Goal: Task Accomplishment & Management: Manage account settings

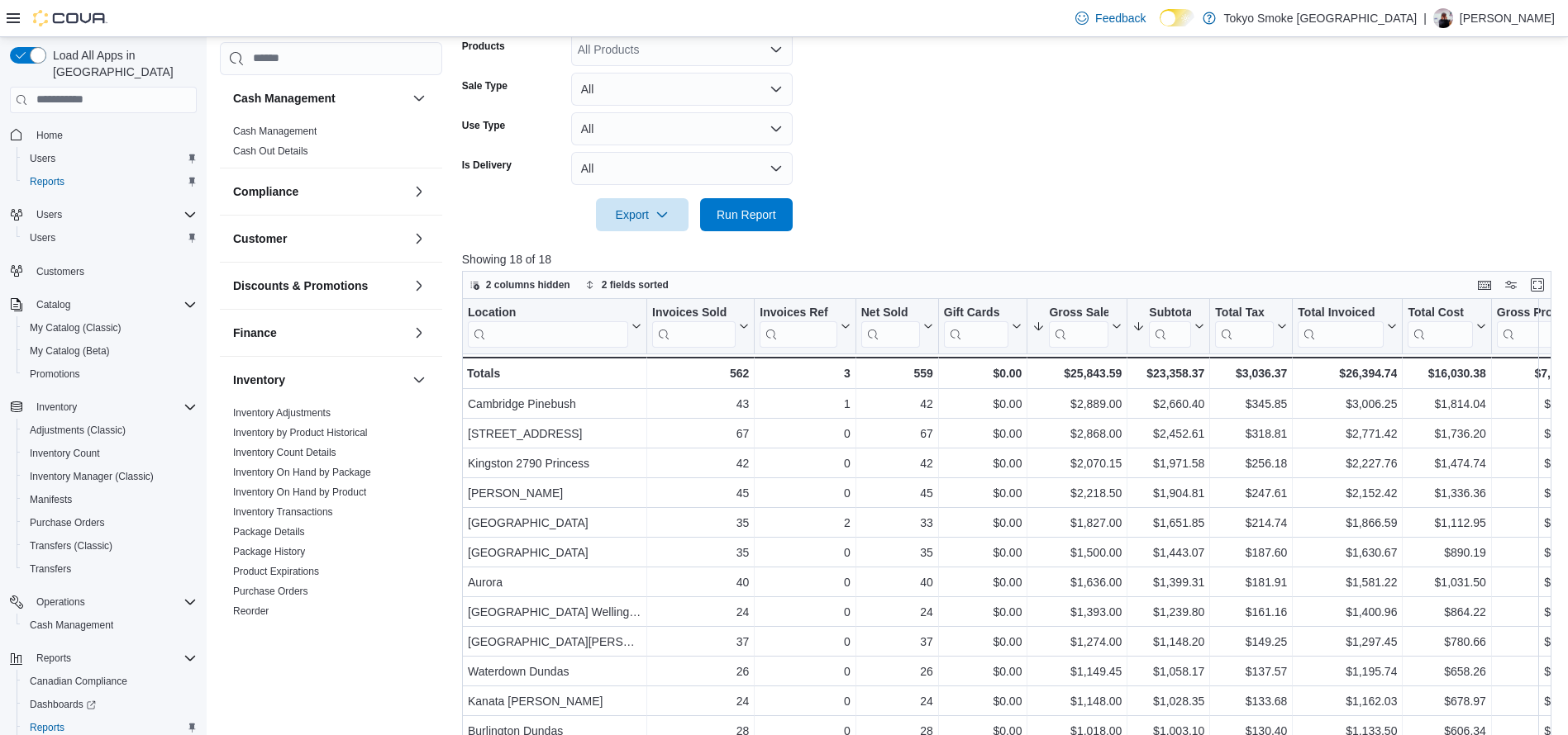
scroll to position [651, 0]
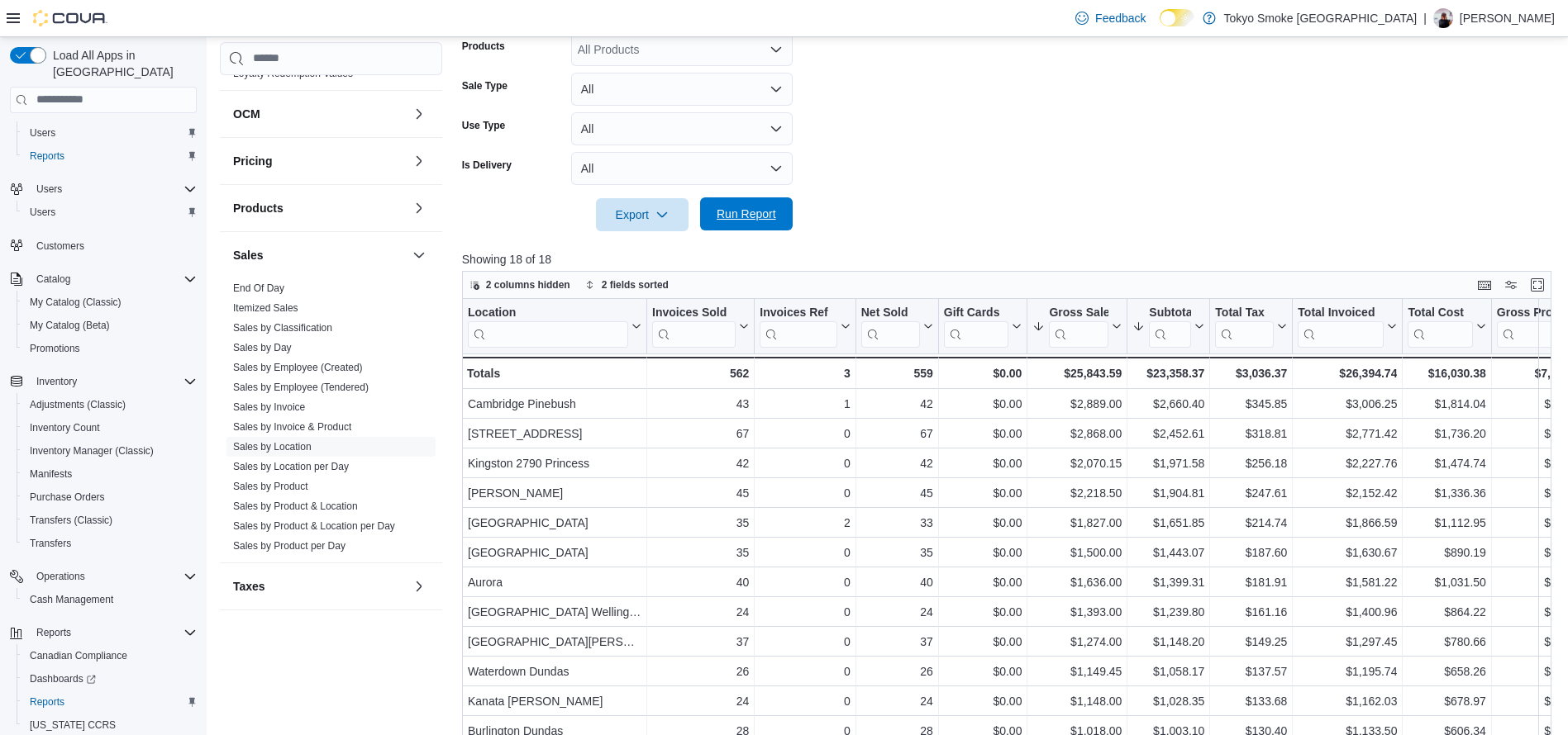
click at [761, 204] on span "Run Report" at bounding box center [747, 214] width 73 height 33
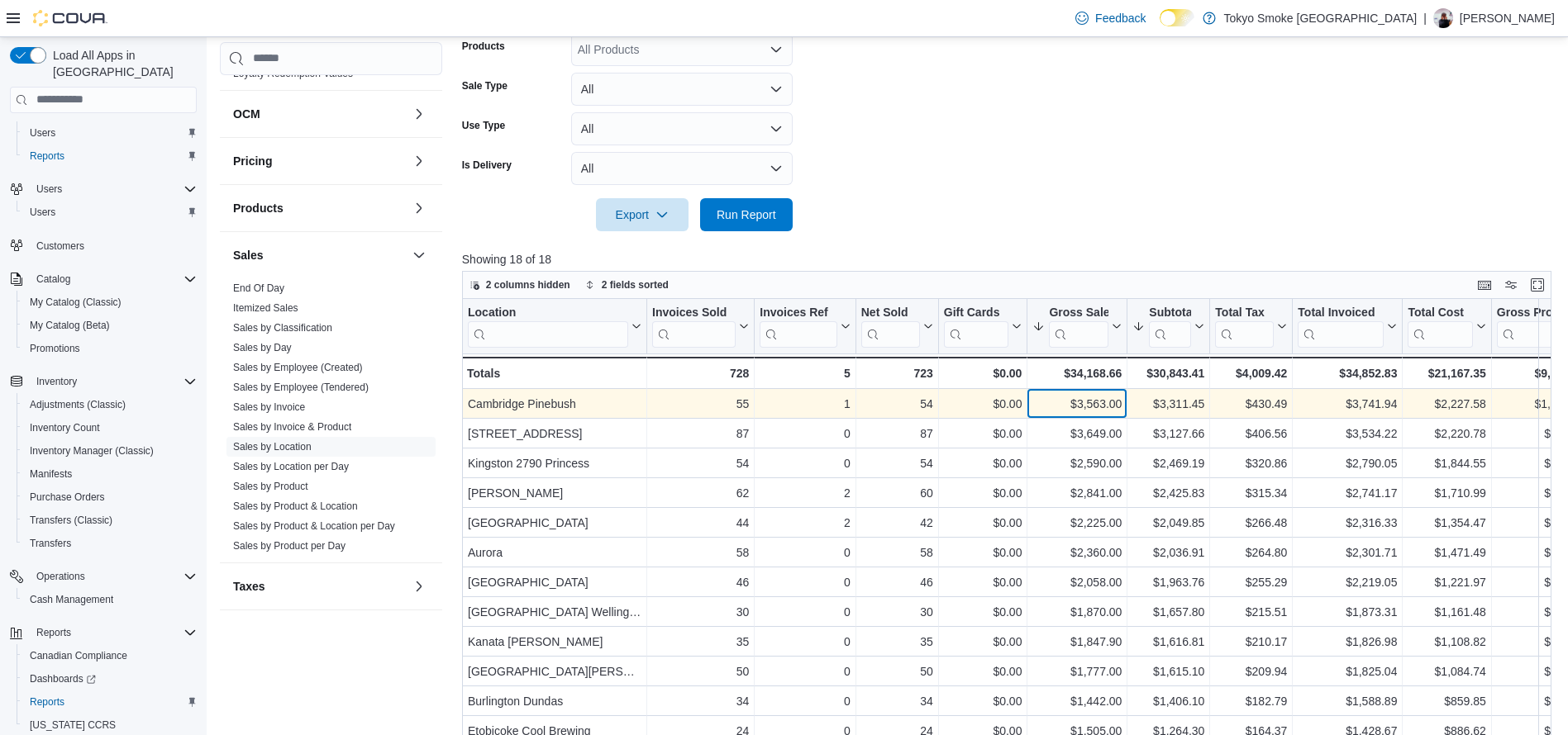
click at [1034, 406] on div "$3,563.00" at bounding box center [1077, 404] width 90 height 20
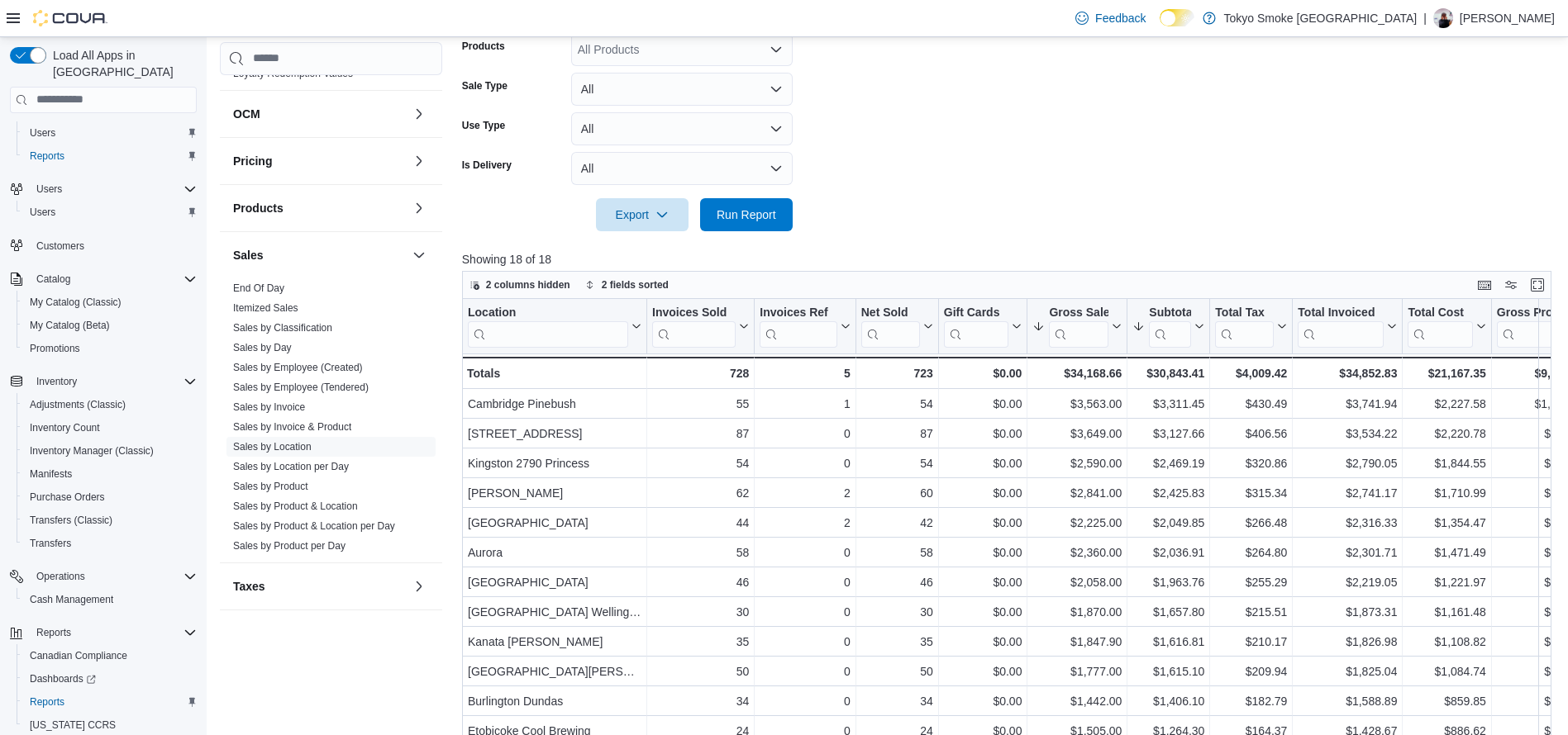
click at [746, 194] on div at bounding box center [1013, 191] width 1101 height 13
click at [755, 206] on span "Run Report" at bounding box center [747, 215] width 73 height 33
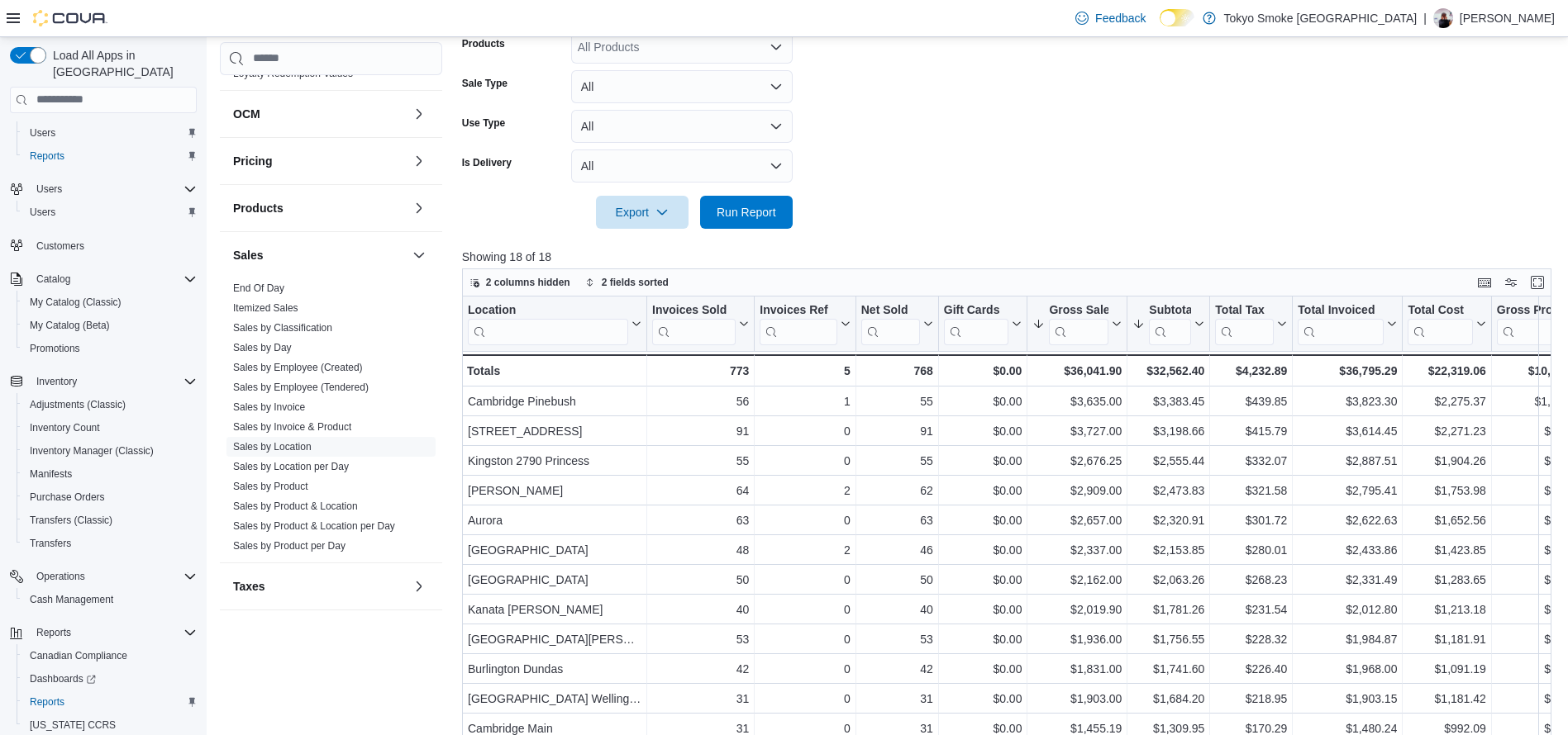
scroll to position [383, 0]
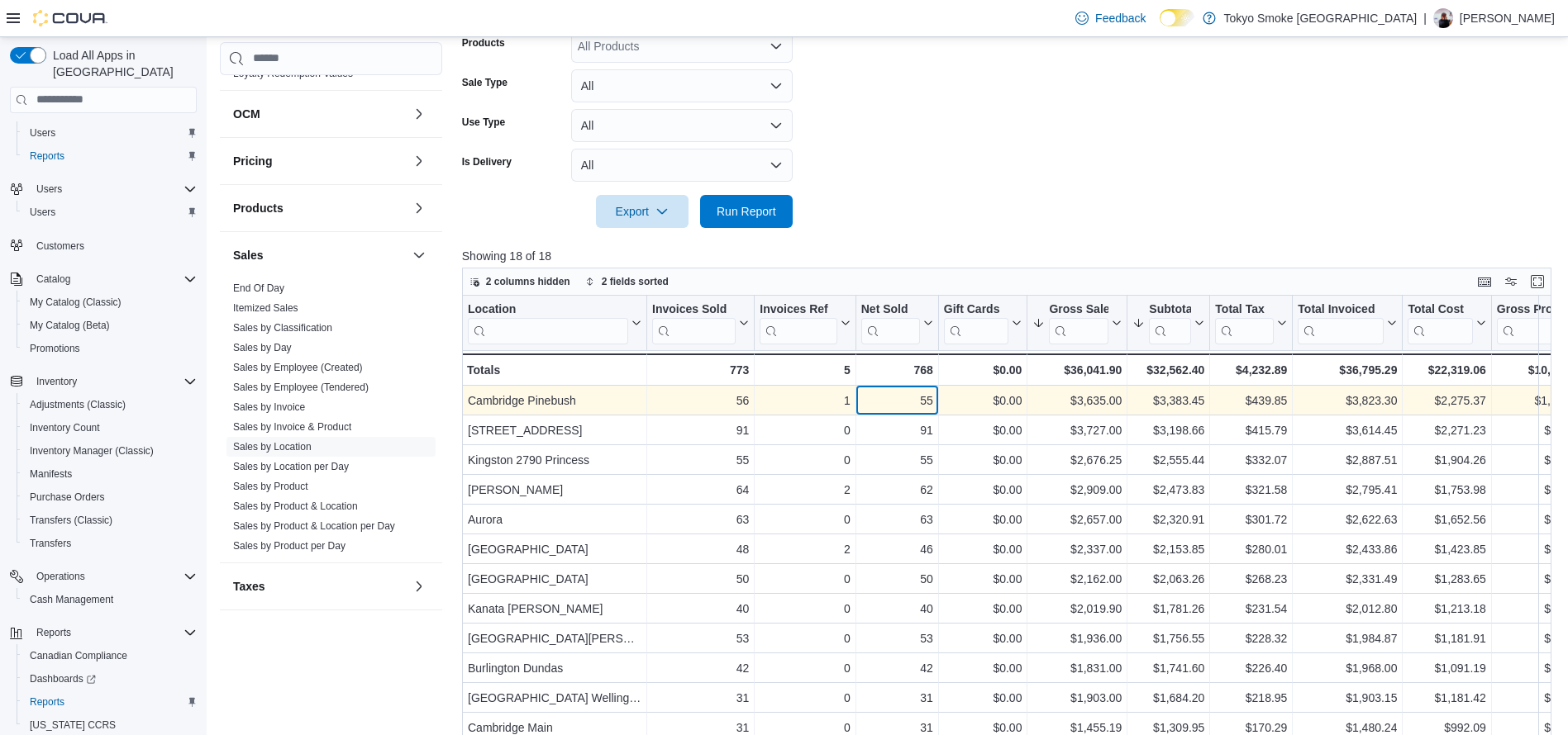
click at [919, 391] on div "55" at bounding box center [897, 400] width 72 height 20
click at [999, 388] on div "$0.00 - Gift Card Sales, column 5, row 1" at bounding box center [984, 400] width 90 height 30
click at [1165, 395] on div "$3,383.45" at bounding box center [1169, 400] width 72 height 20
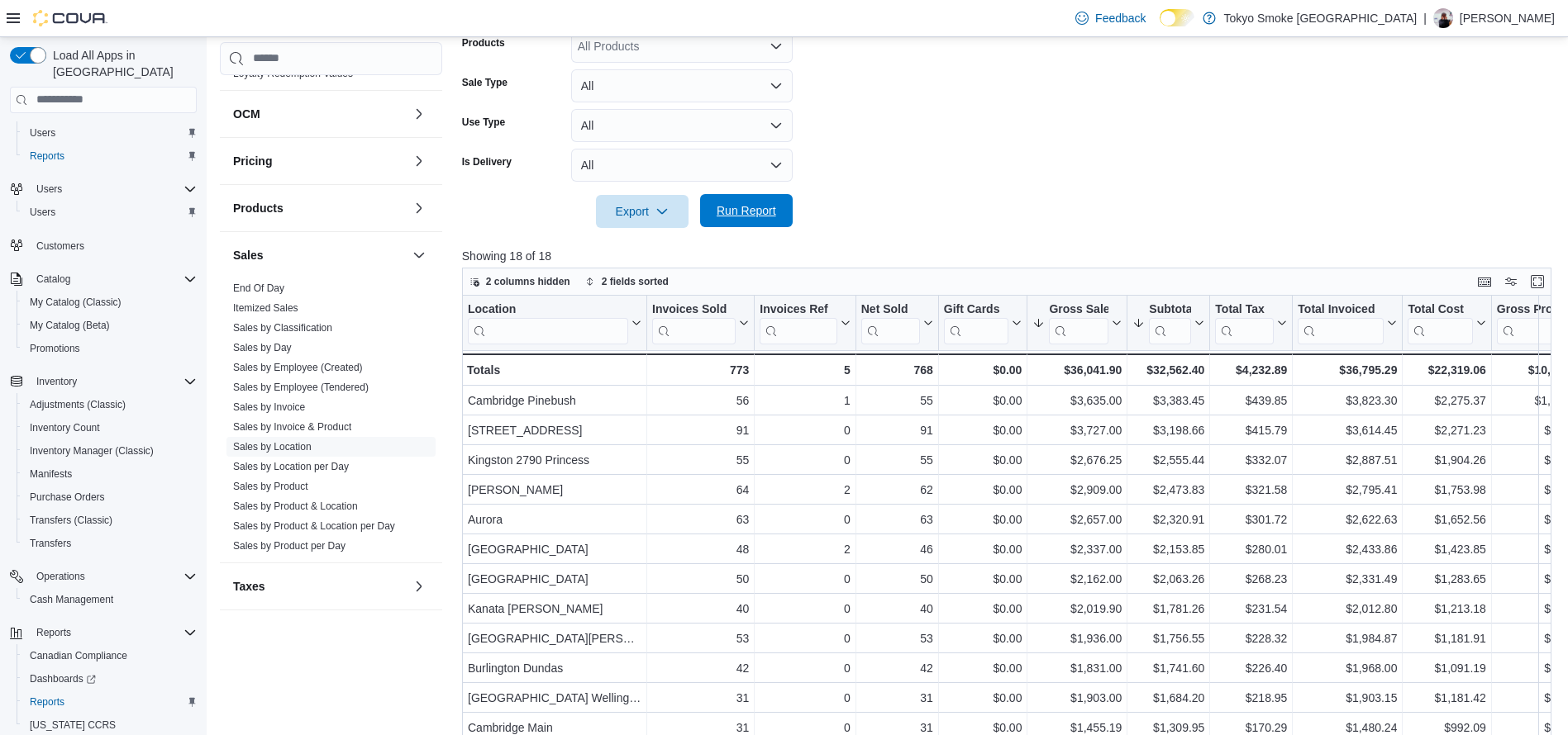
click at [735, 200] on span "Run Report" at bounding box center [747, 211] width 73 height 33
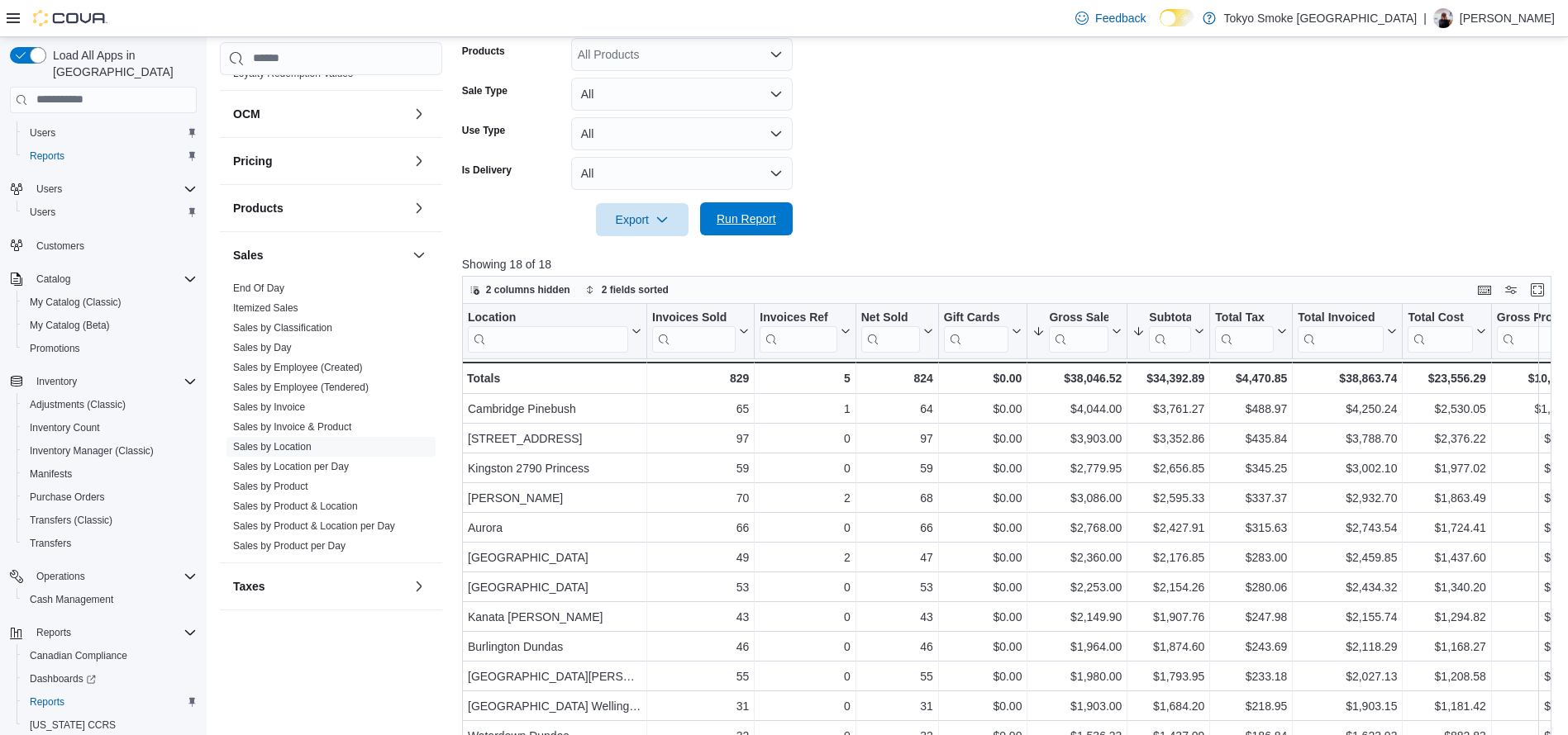
click at [755, 228] on span "Run Report" at bounding box center [747, 218] width 73 height 33
click at [749, 233] on span "Run Report" at bounding box center [747, 218] width 73 height 33
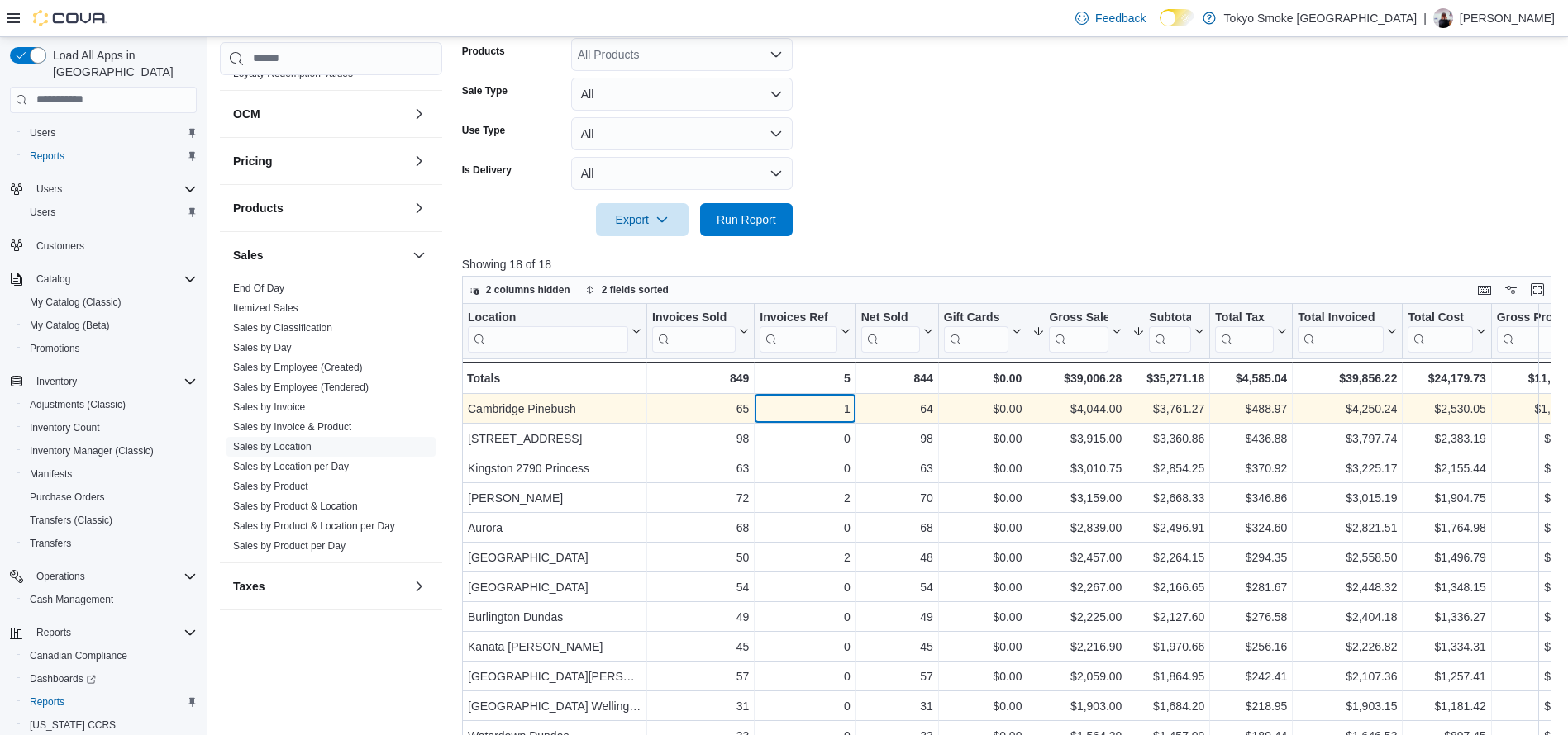
click at [849, 422] on div "1 - Invoices Ref, column 3, row 1" at bounding box center [805, 409] width 101 height 30
click at [994, 422] on div "$0.00 - Gift Card Sales, column 5, row 1" at bounding box center [984, 409] width 90 height 30
click at [1113, 410] on div "$4,044.00" at bounding box center [1077, 409] width 90 height 20
click at [1152, 407] on div "$3,761.27" at bounding box center [1169, 409] width 72 height 20
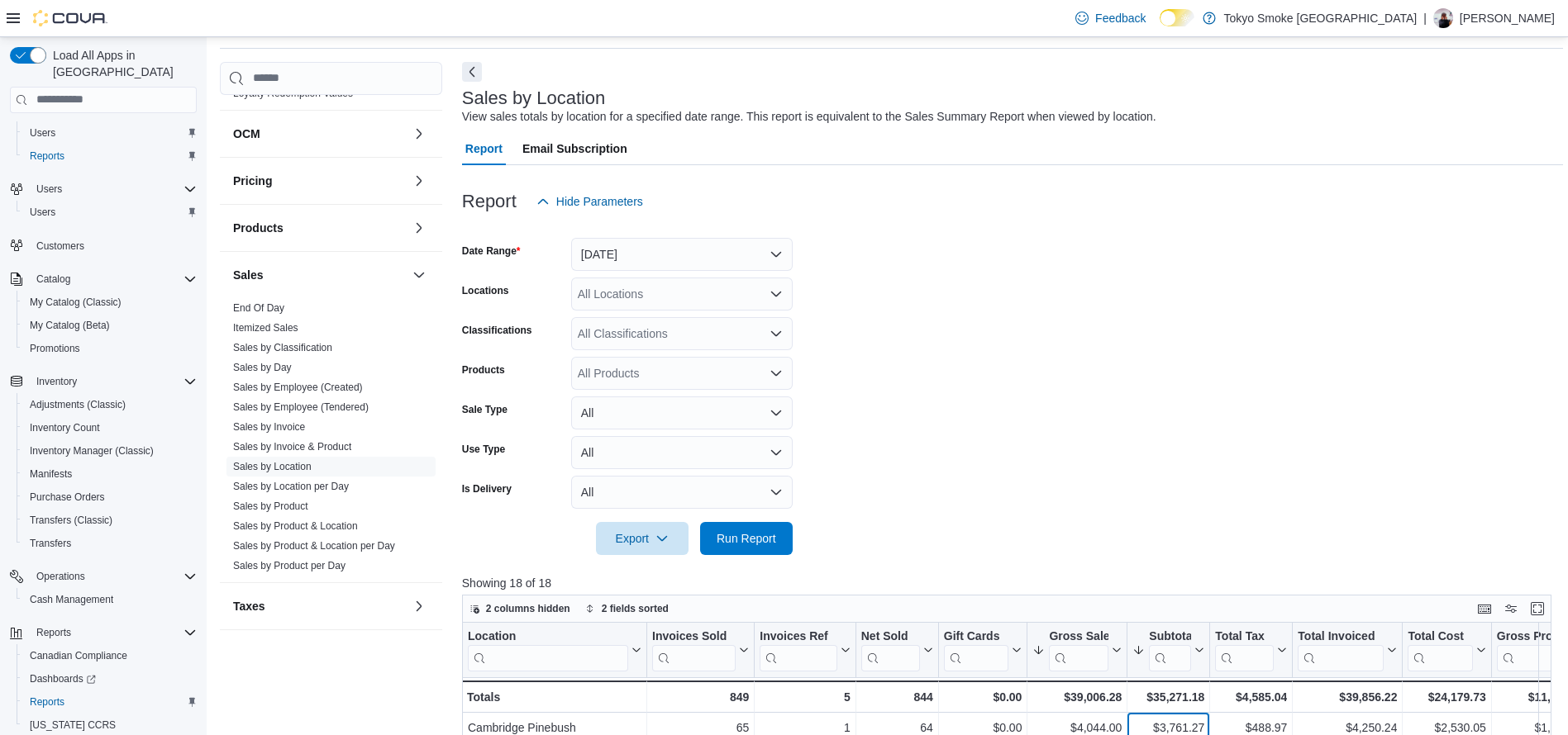
scroll to position [39, 0]
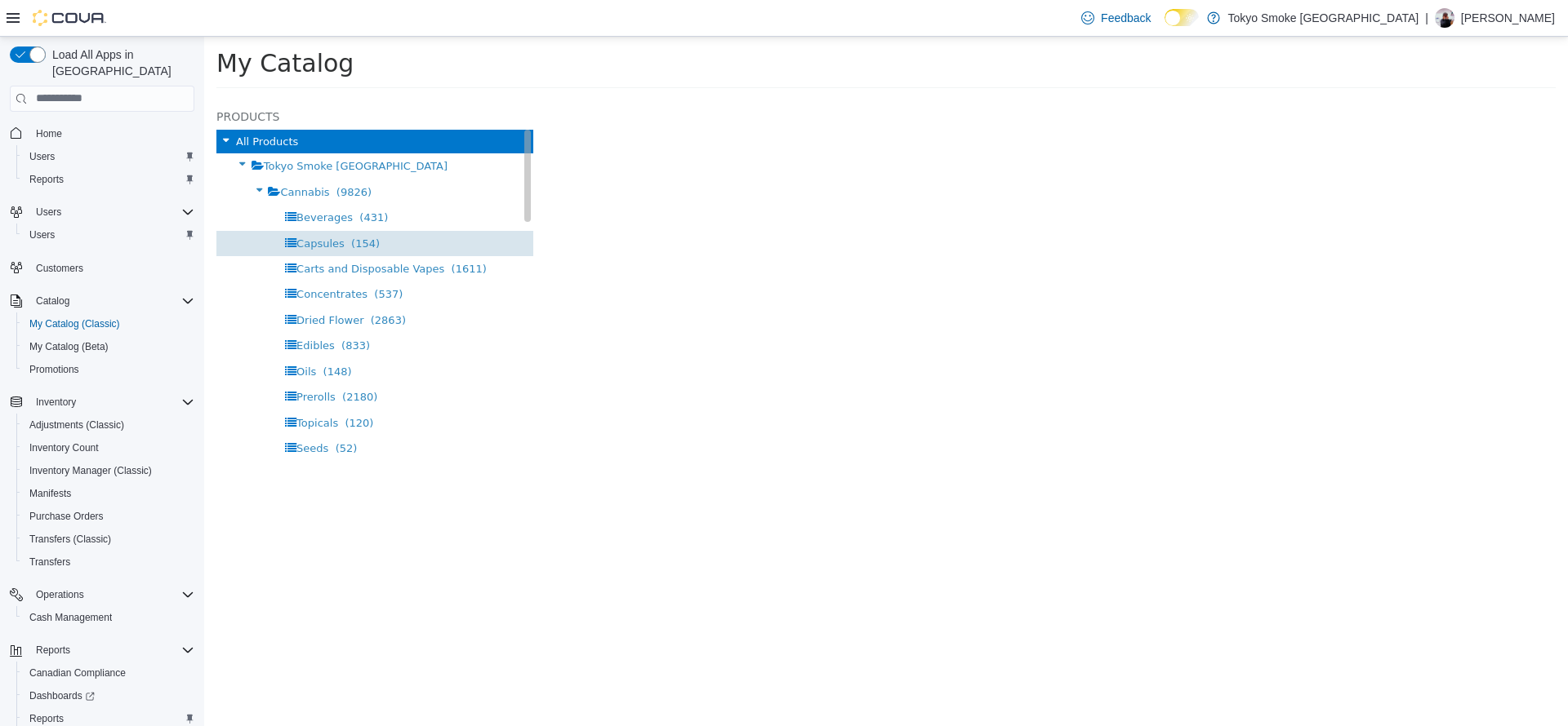
select select "**********"
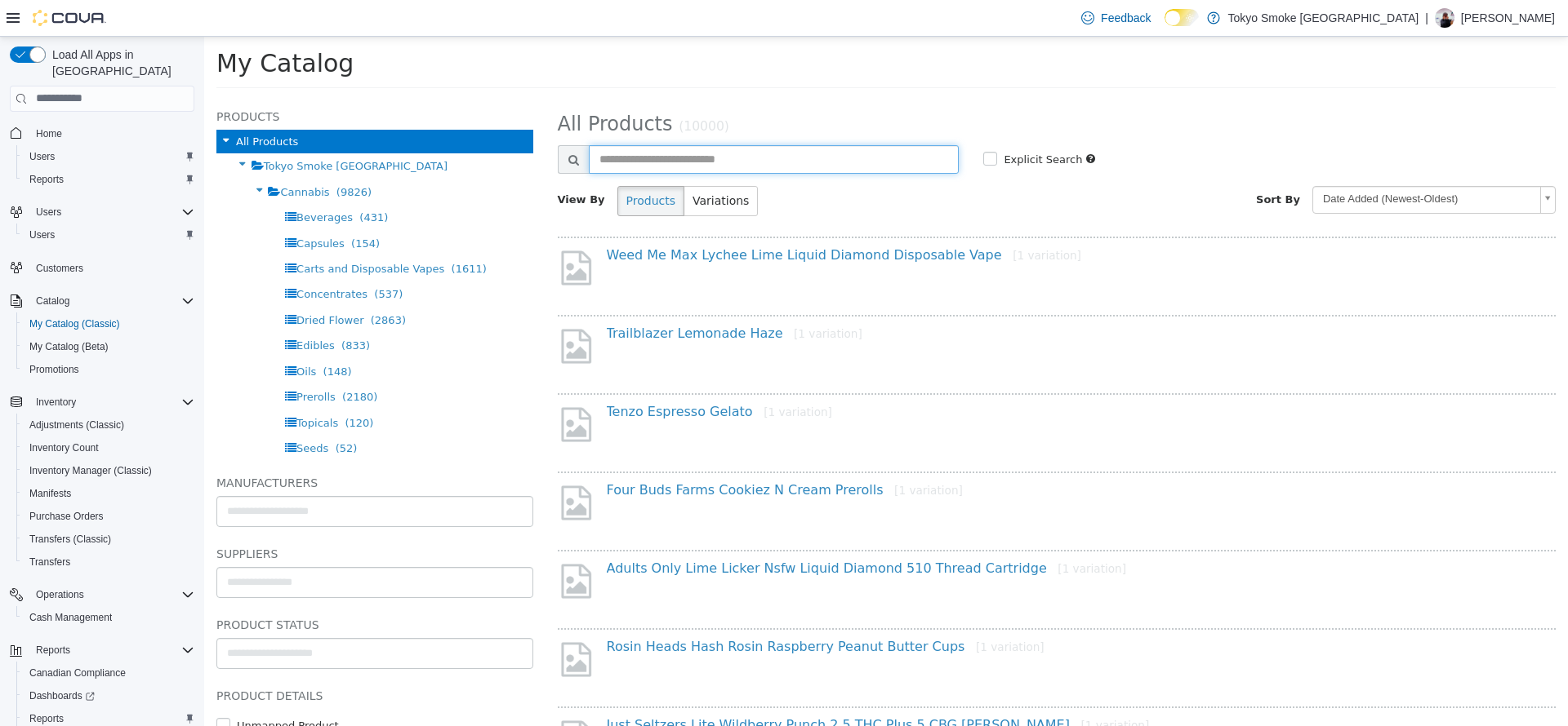
click at [677, 162] on input "text" at bounding box center [774, 159] width 371 height 29
type input "**********"
select select "**********"
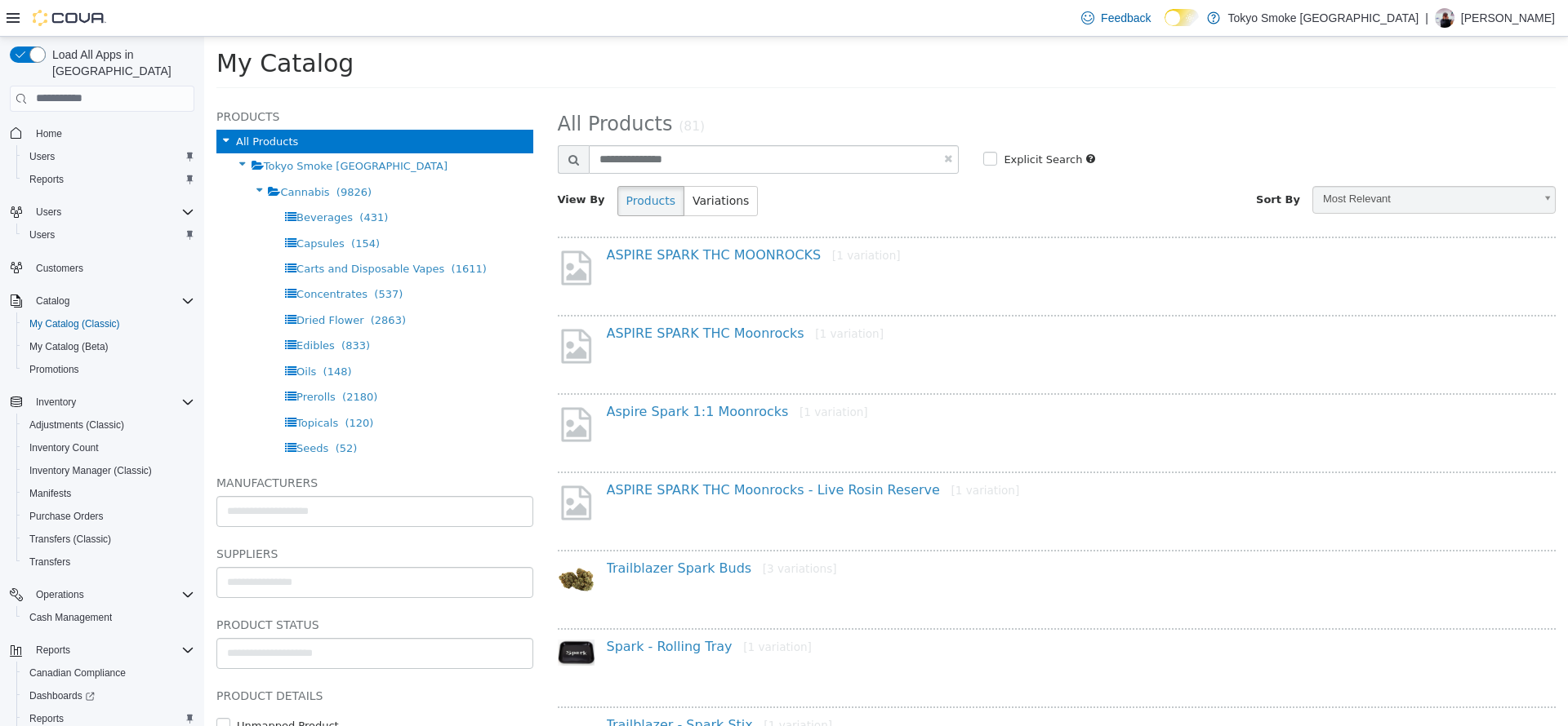
scroll to position [12, 0]
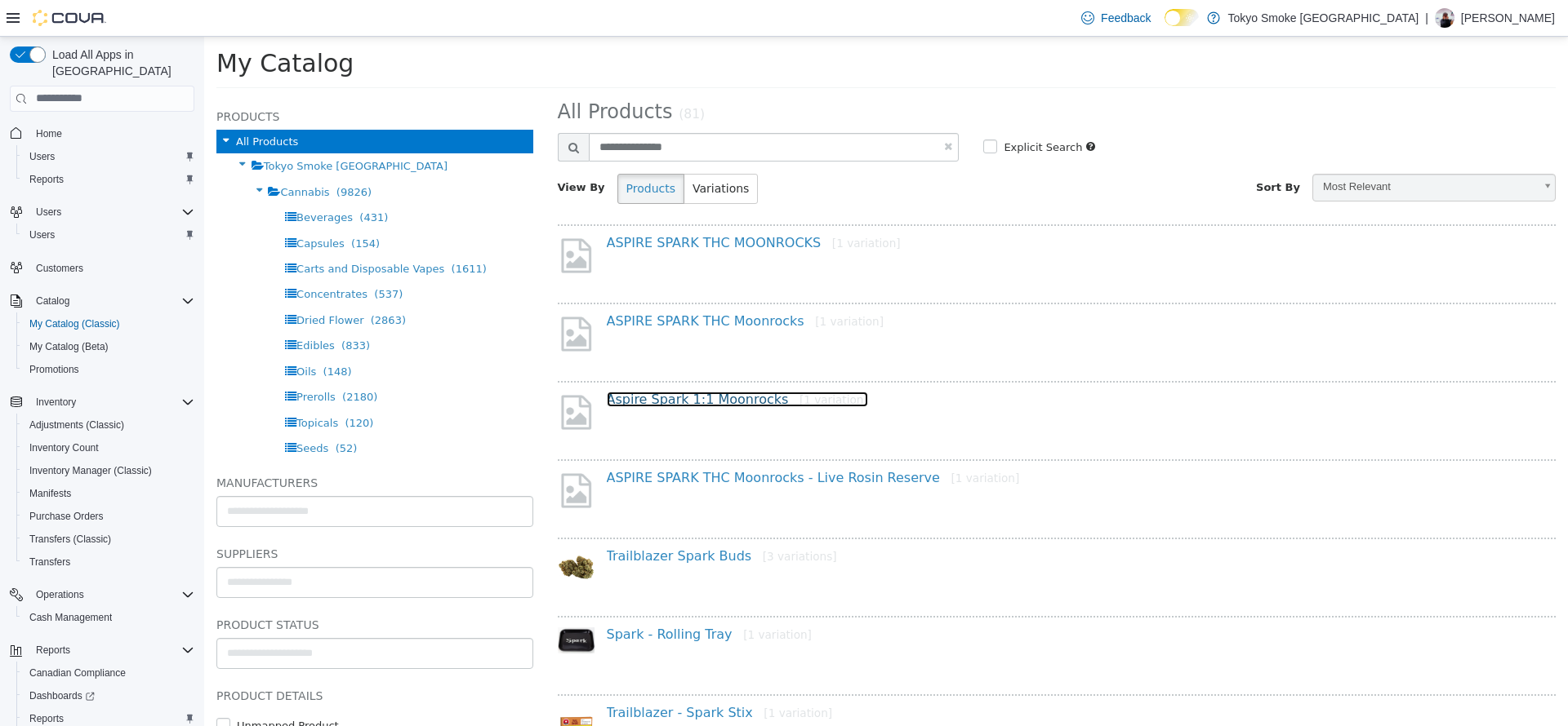
click at [738, 400] on link "Aspire Spark 1:1 Moonrocks [1 variation]" at bounding box center [737, 398] width 261 height 15
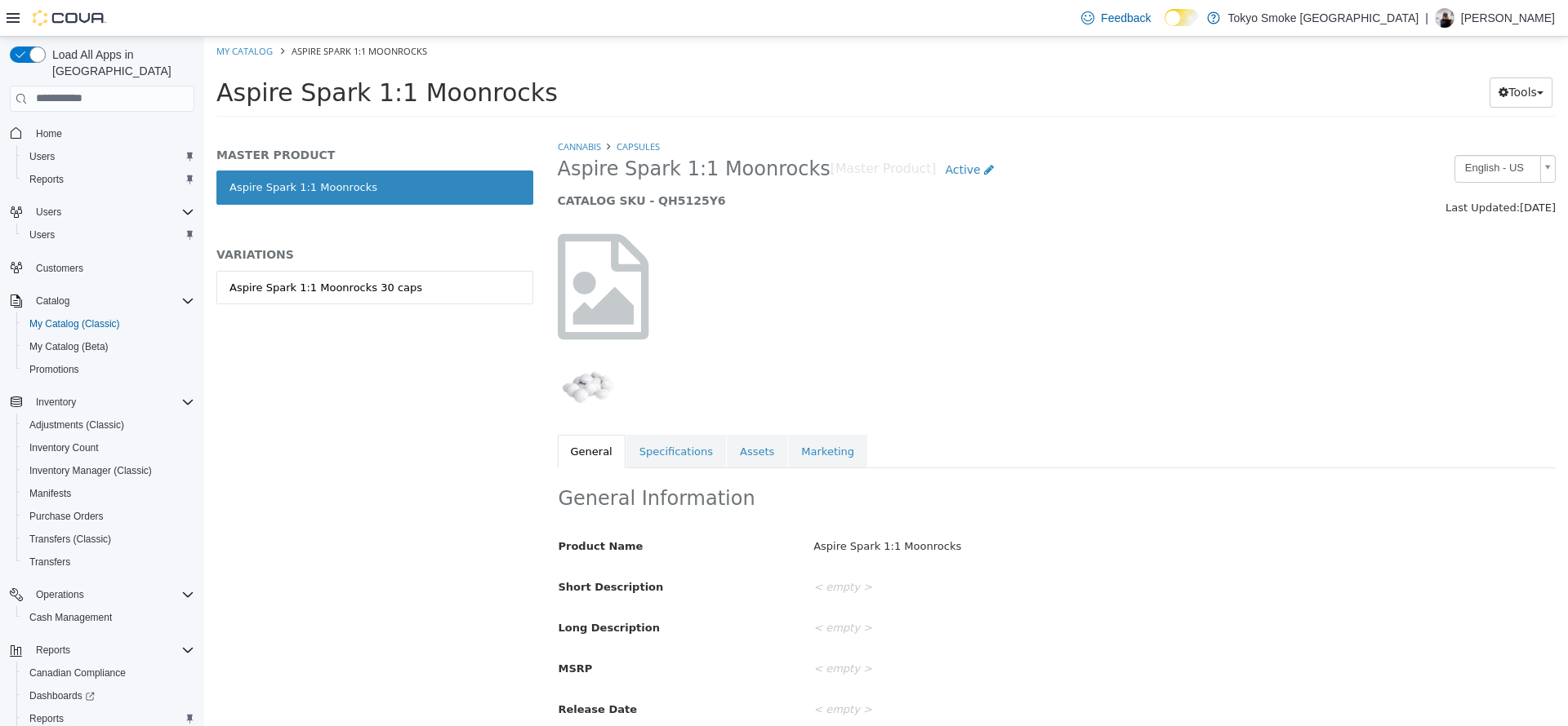
click at [401, 305] on div "Aspire Spark 1:1 Moonrocks 30 caps" at bounding box center [375, 304] width 317 height 68
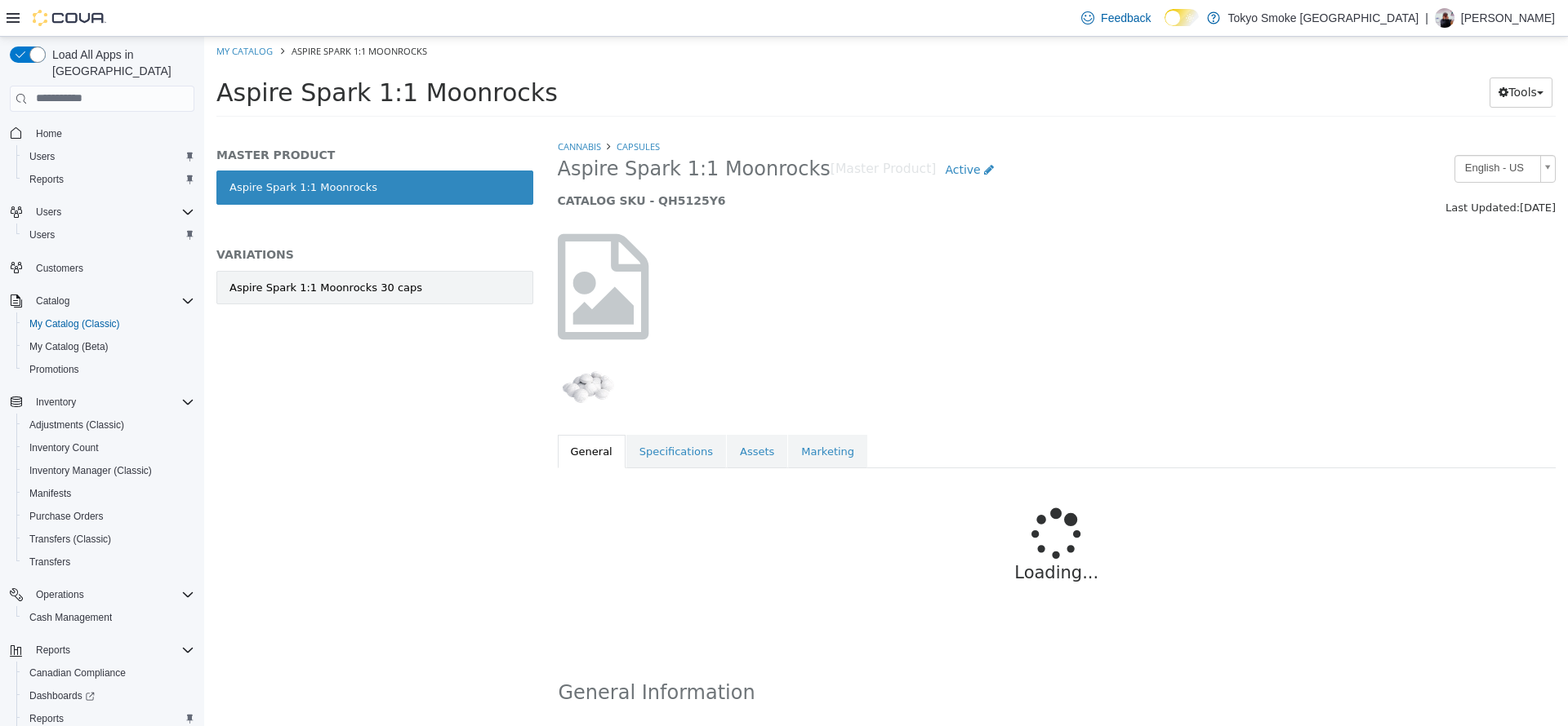
click at [402, 298] on link "Aspire Spark 1:1 Moonrocks 30 caps" at bounding box center [375, 287] width 317 height 34
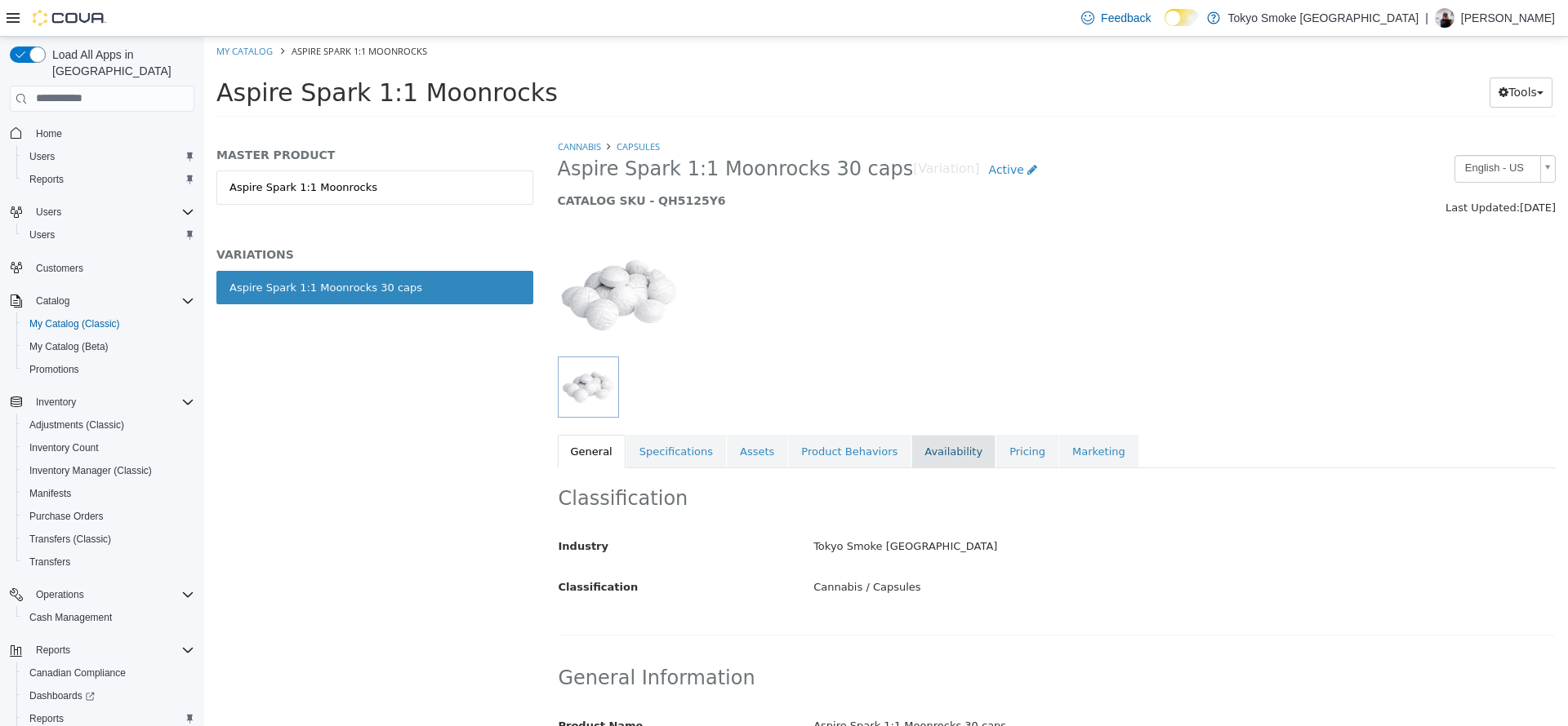
click at [919, 449] on link "Availability" at bounding box center [954, 451] width 84 height 34
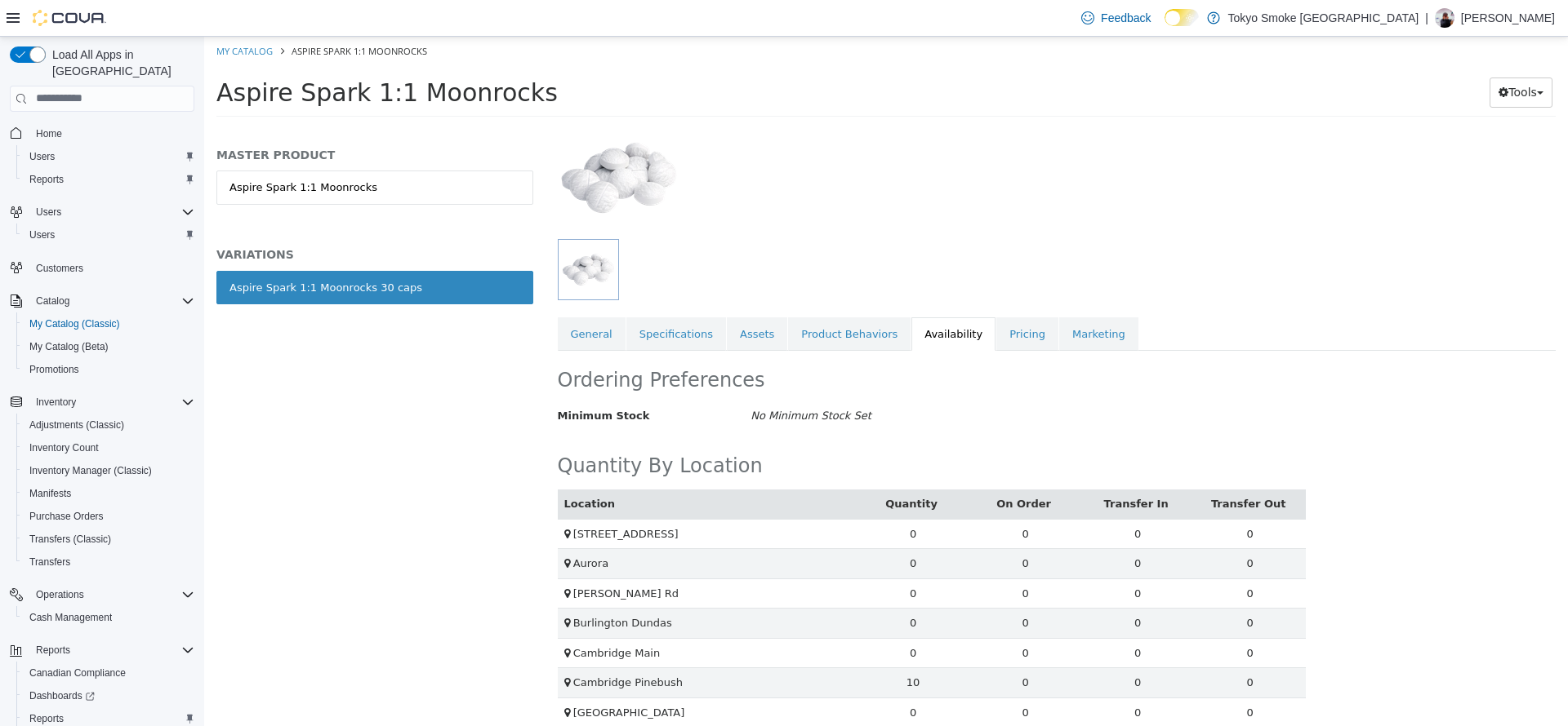
scroll to position [114, 0]
click at [997, 336] on link "Pricing" at bounding box center [1027, 337] width 62 height 34
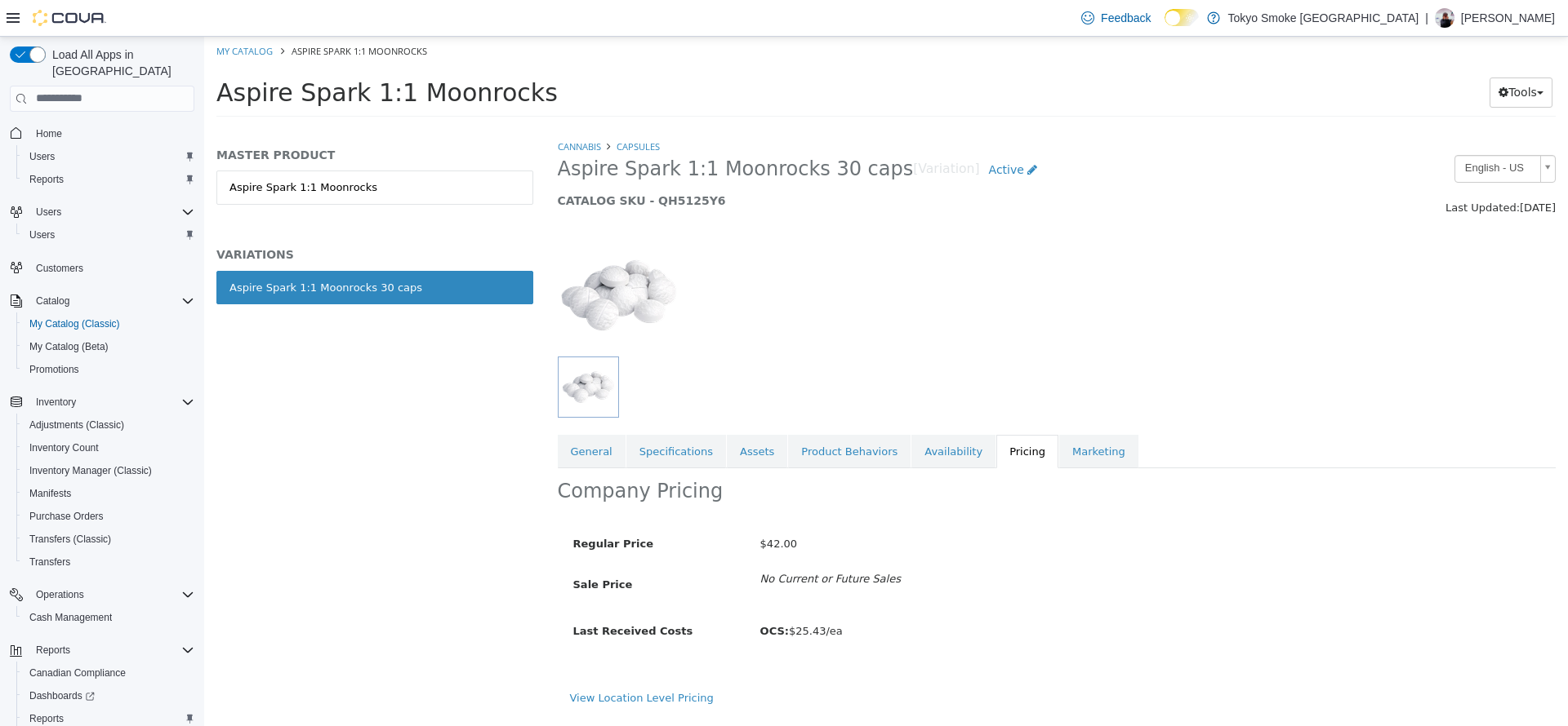
click at [675, 705] on div "View Location Level Pricing" at bounding box center [1057, 697] width 975 height 16
click at [668, 700] on link "View Location Level Pricing" at bounding box center [642, 697] width 144 height 12
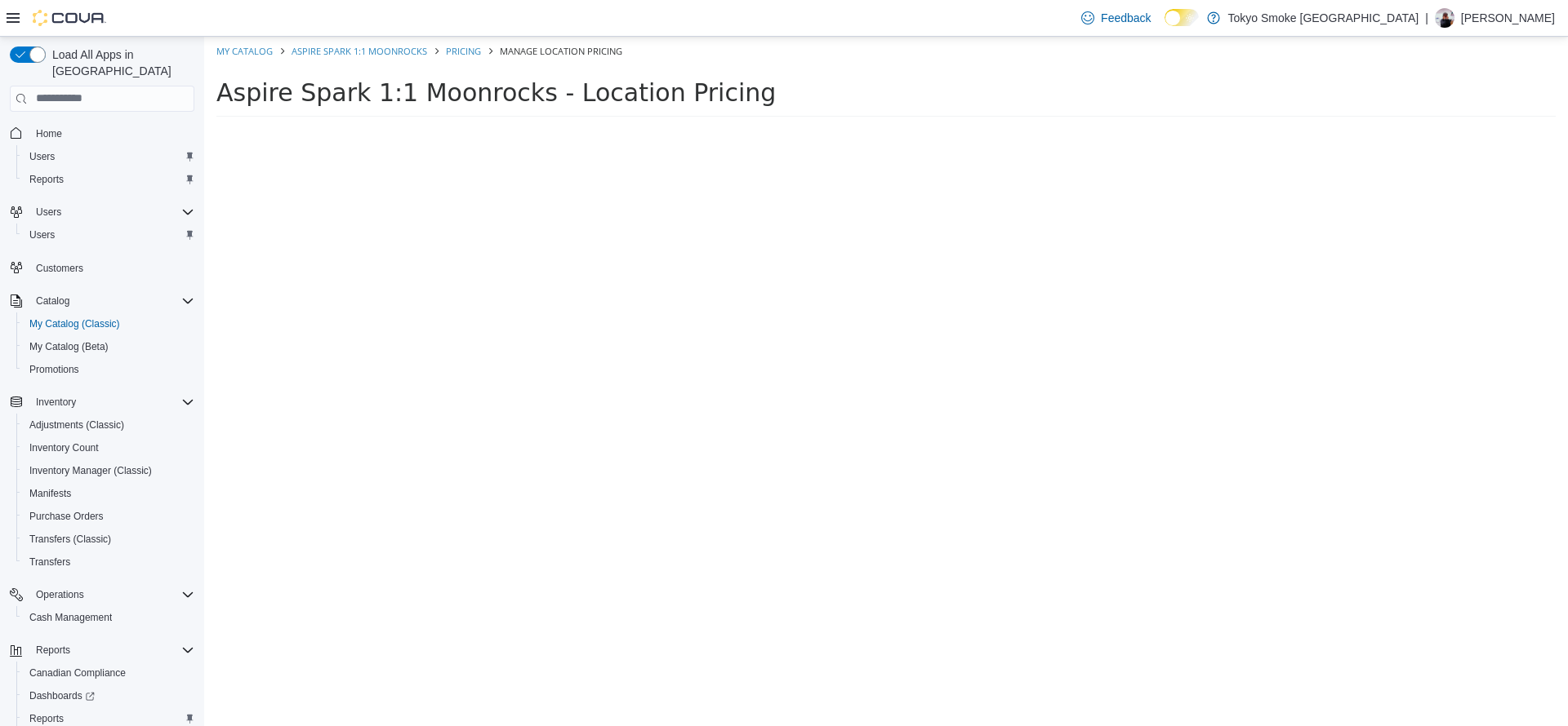
click at [344, 543] on div at bounding box center [375, 431] width 341 height 588
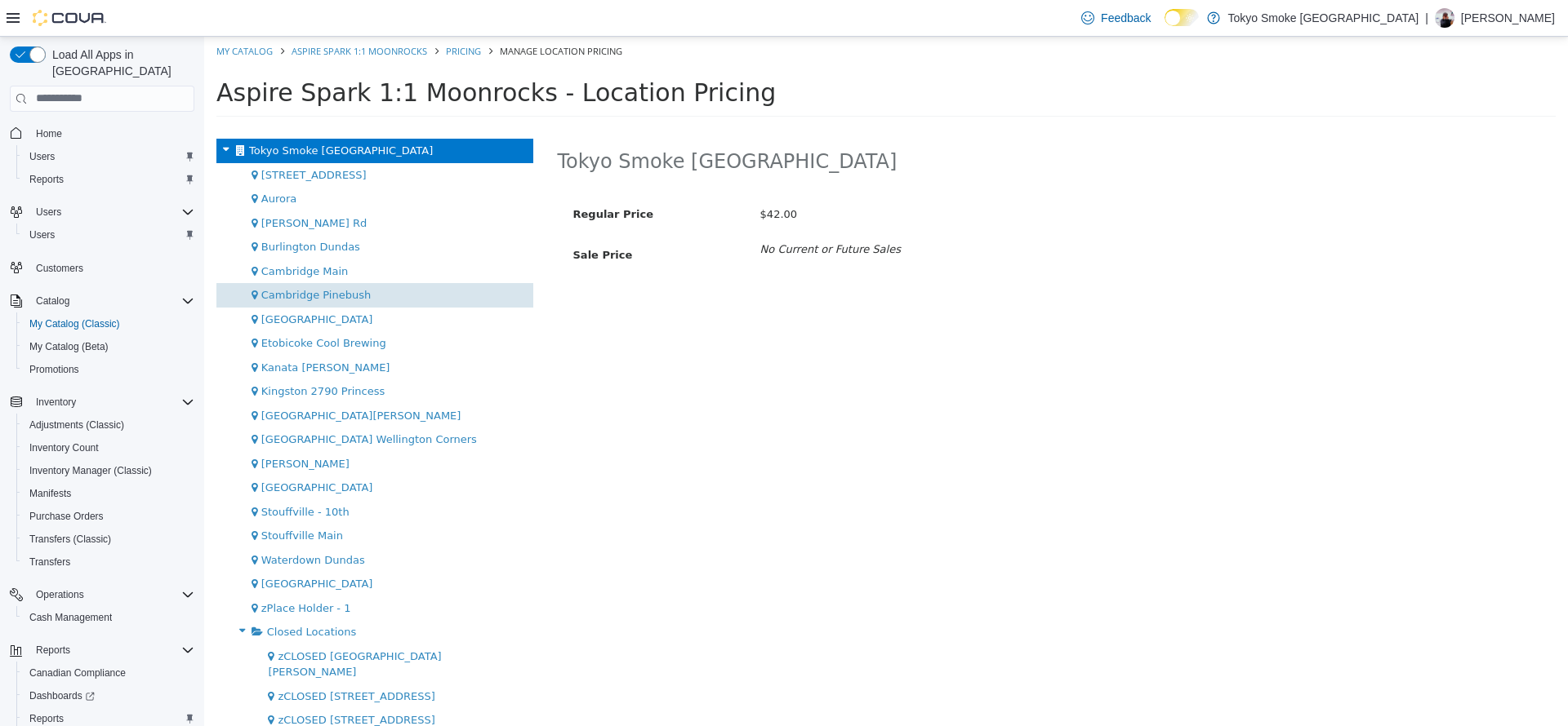
click at [437, 304] on div "Cambridge Pinebush" at bounding box center [375, 295] width 317 height 25
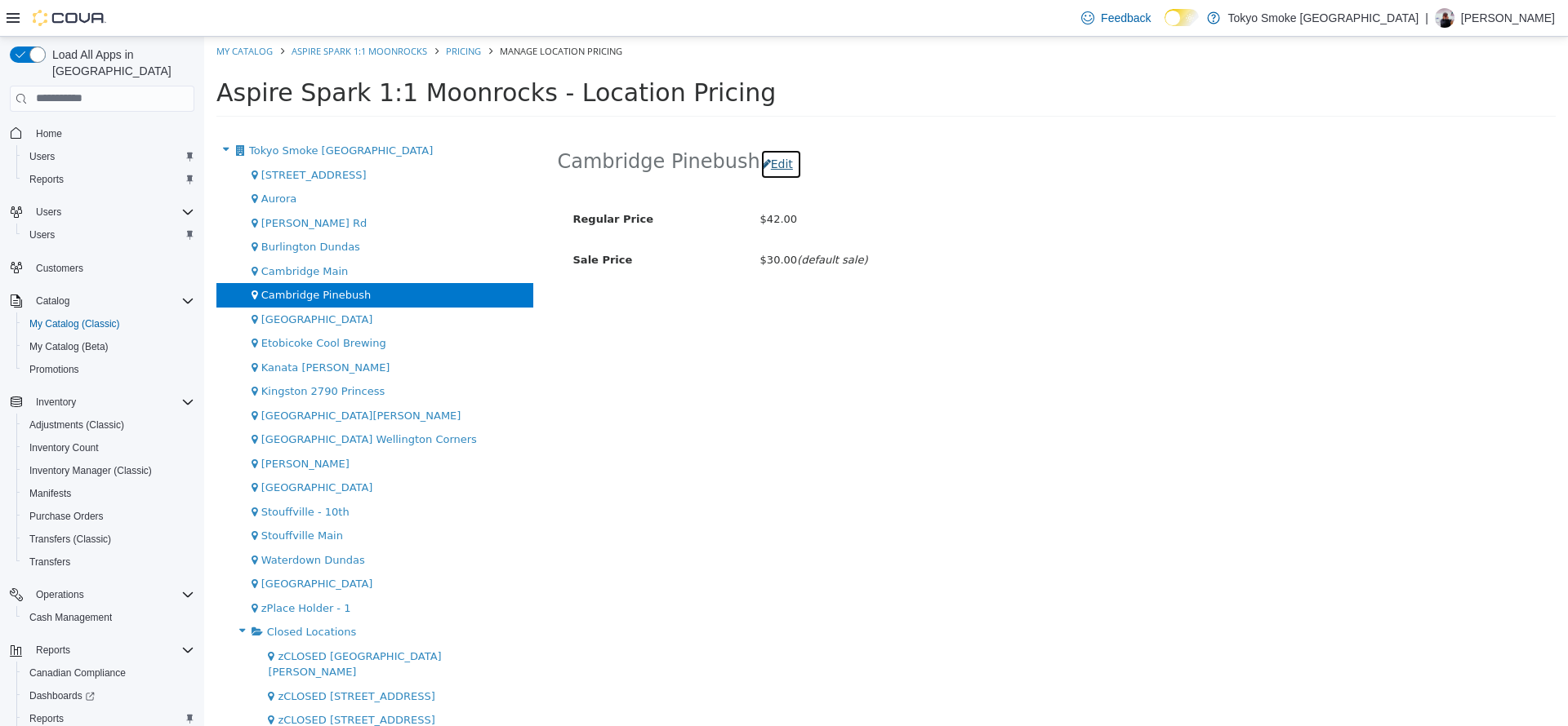
click at [778, 169] on button "Edit" at bounding box center [782, 163] width 42 height 30
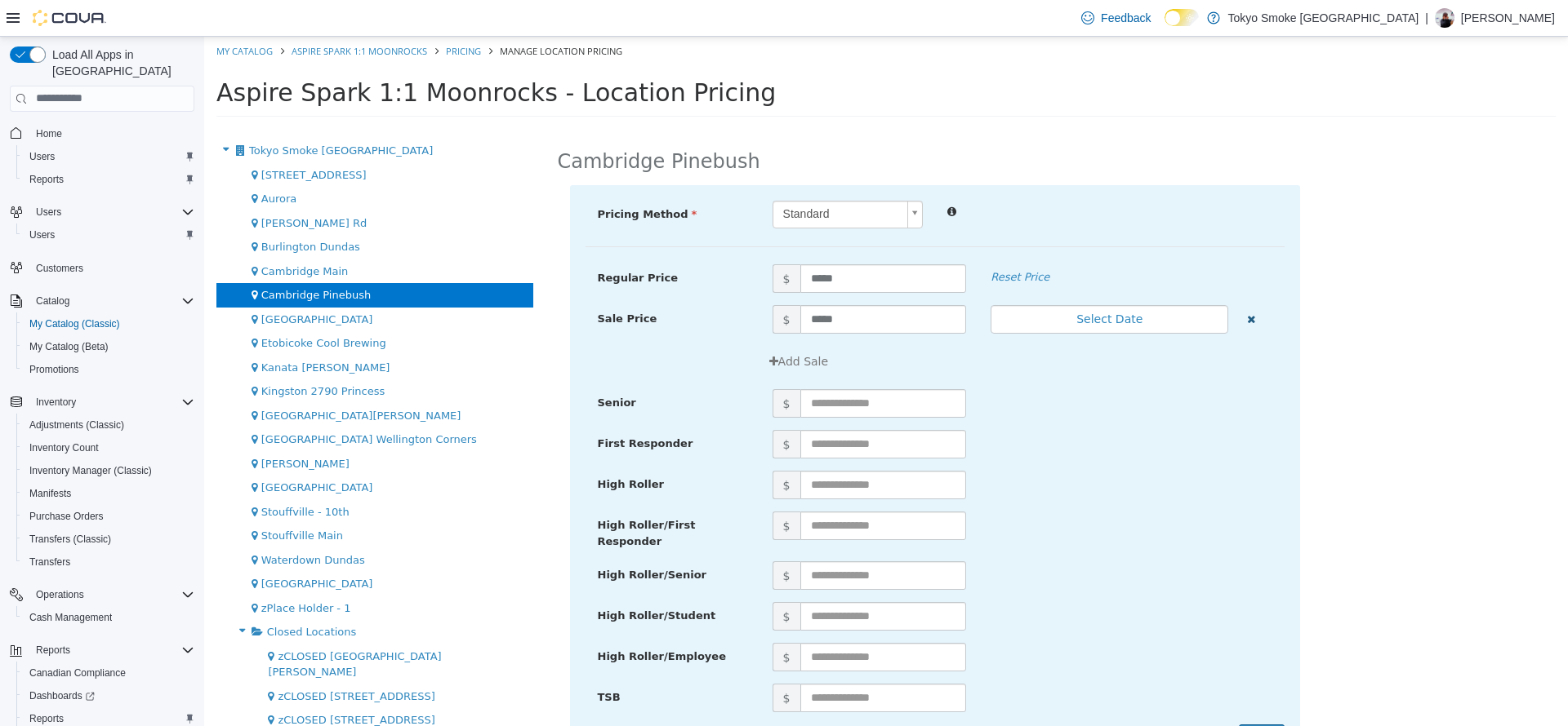
click at [1243, 318] on button "button" at bounding box center [1251, 316] width 21 height 26
click at [867, 252] on div "Pricing Method Standard * Regular Price $ ***** Reset Price Sale Price $ Select…" at bounding box center [936, 477] width 730 height 585
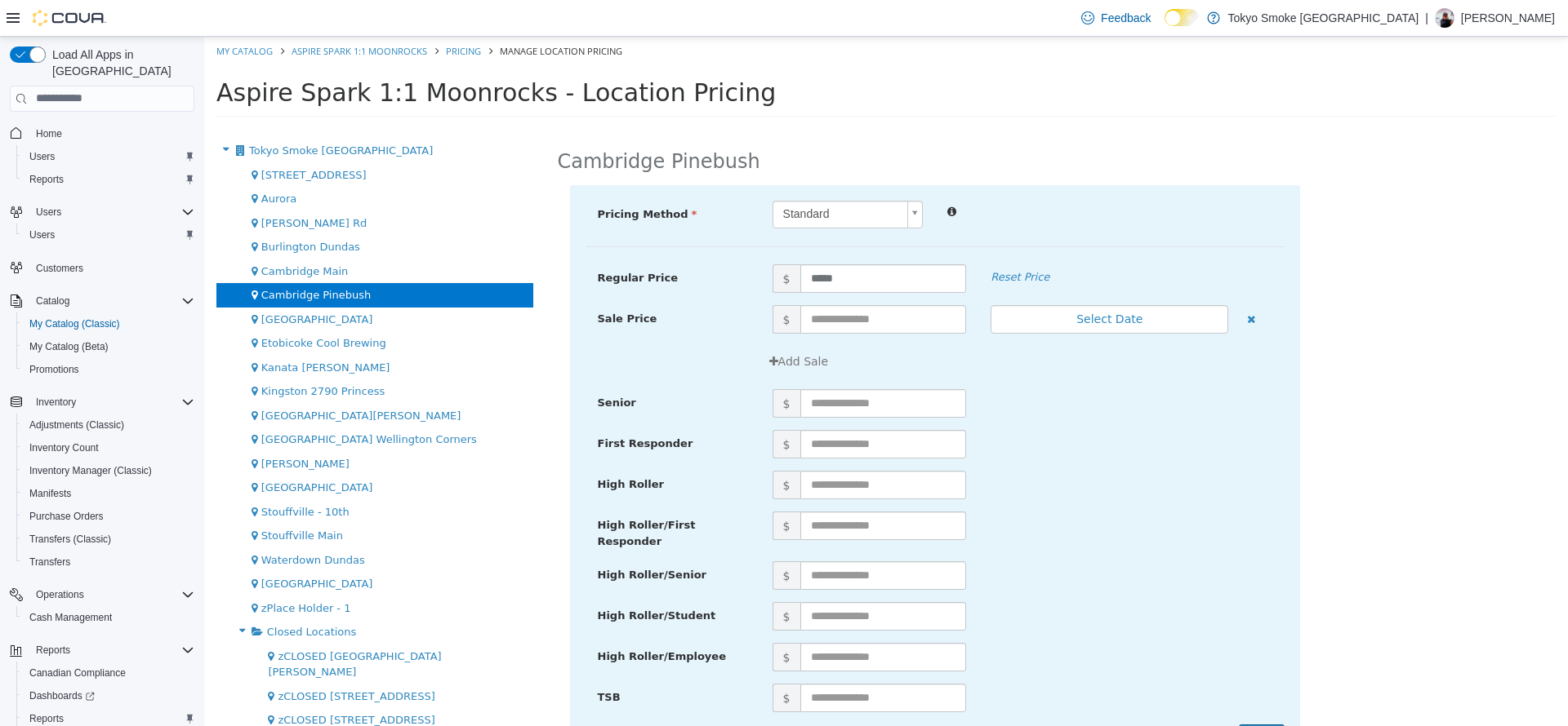
drag, startPoint x: 859, startPoint y: 279, endPoint x: 867, endPoint y: 252, distance: 28.2
click at [867, 252] on div "Pricing Method Standard * Regular Price $ ***** Reset Price Sale Price $ Select…" at bounding box center [936, 477] width 730 height 585
click at [856, 274] on input "*****" at bounding box center [883, 277] width 166 height 29
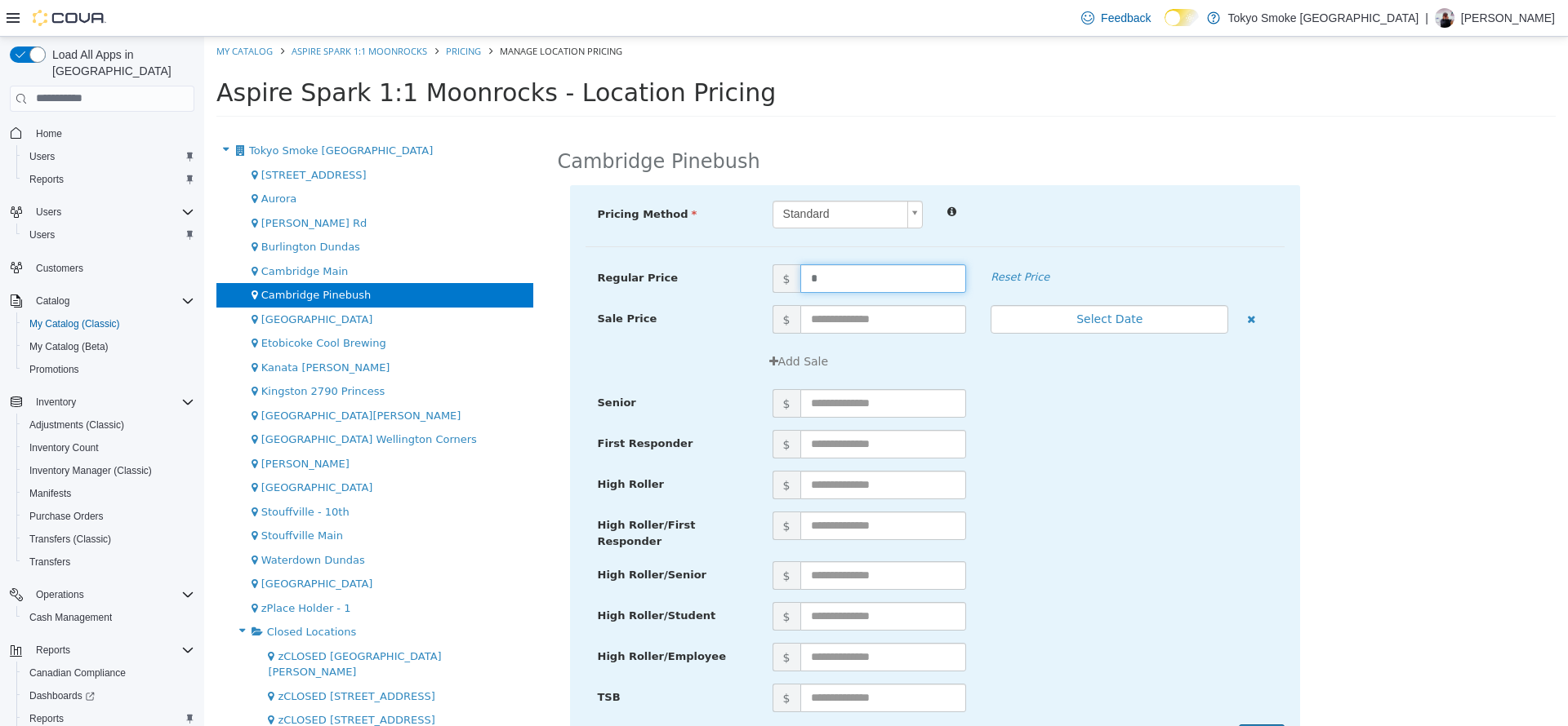
type input "**"
drag, startPoint x: 1377, startPoint y: 525, endPoint x: 1296, endPoint y: 508, distance: 82.8
click at [1378, 525] on div "Pricing Method Standard * Regular Price $ ** Reset Price Sale Price $ Select Da…" at bounding box center [1057, 485] width 998 height 602
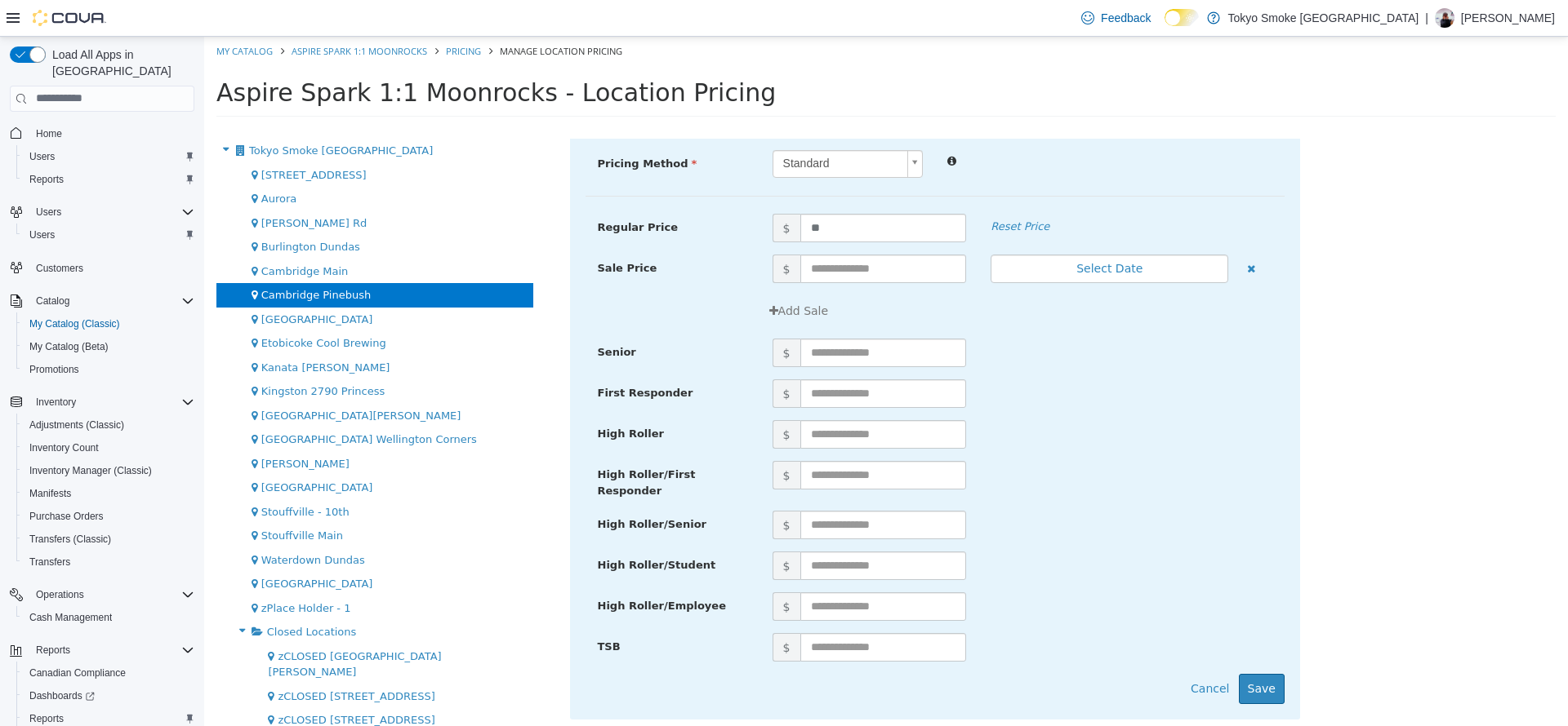
click at [1246, 662] on div "TSB $" at bounding box center [935, 653] width 699 height 41
click at [1246, 683] on button "Save" at bounding box center [1262, 689] width 46 height 30
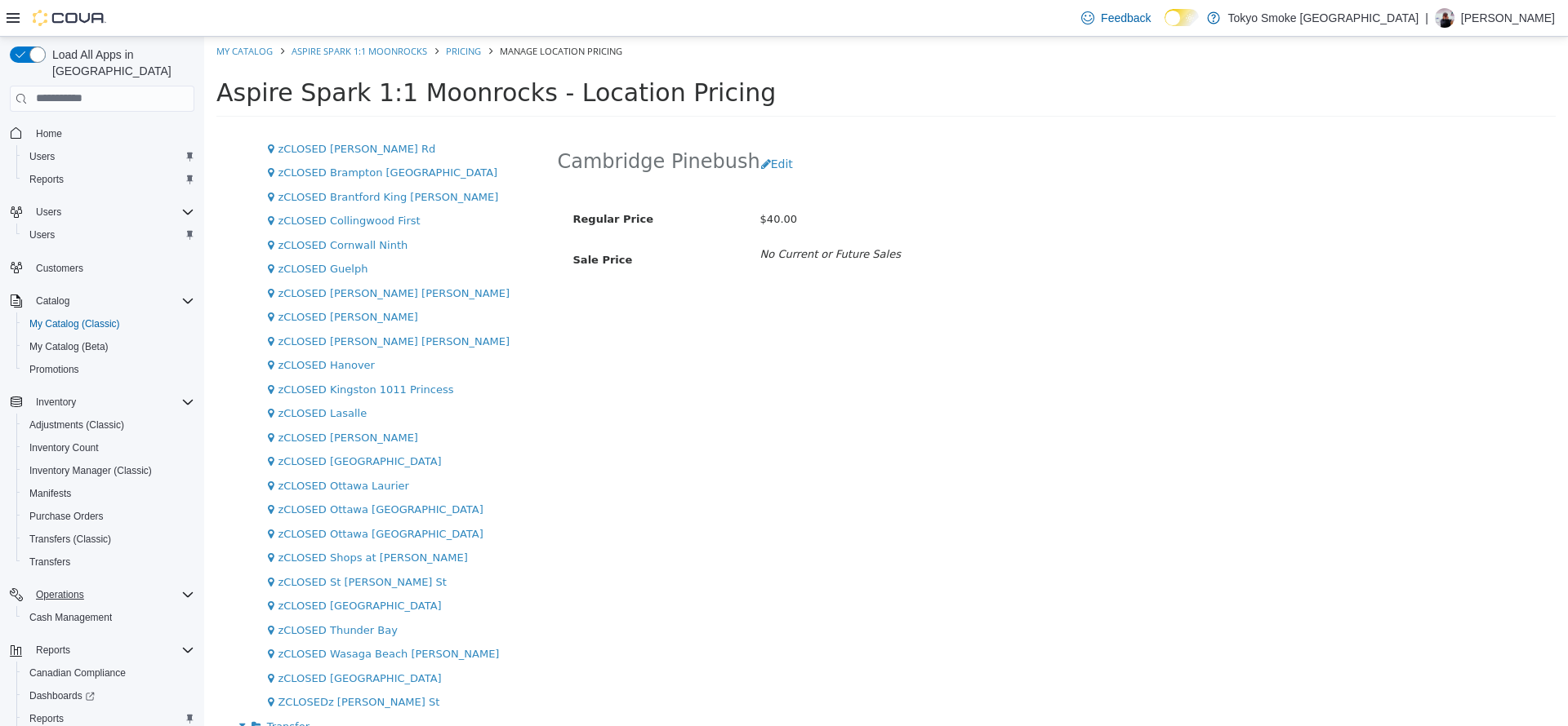
scroll to position [68, 0]
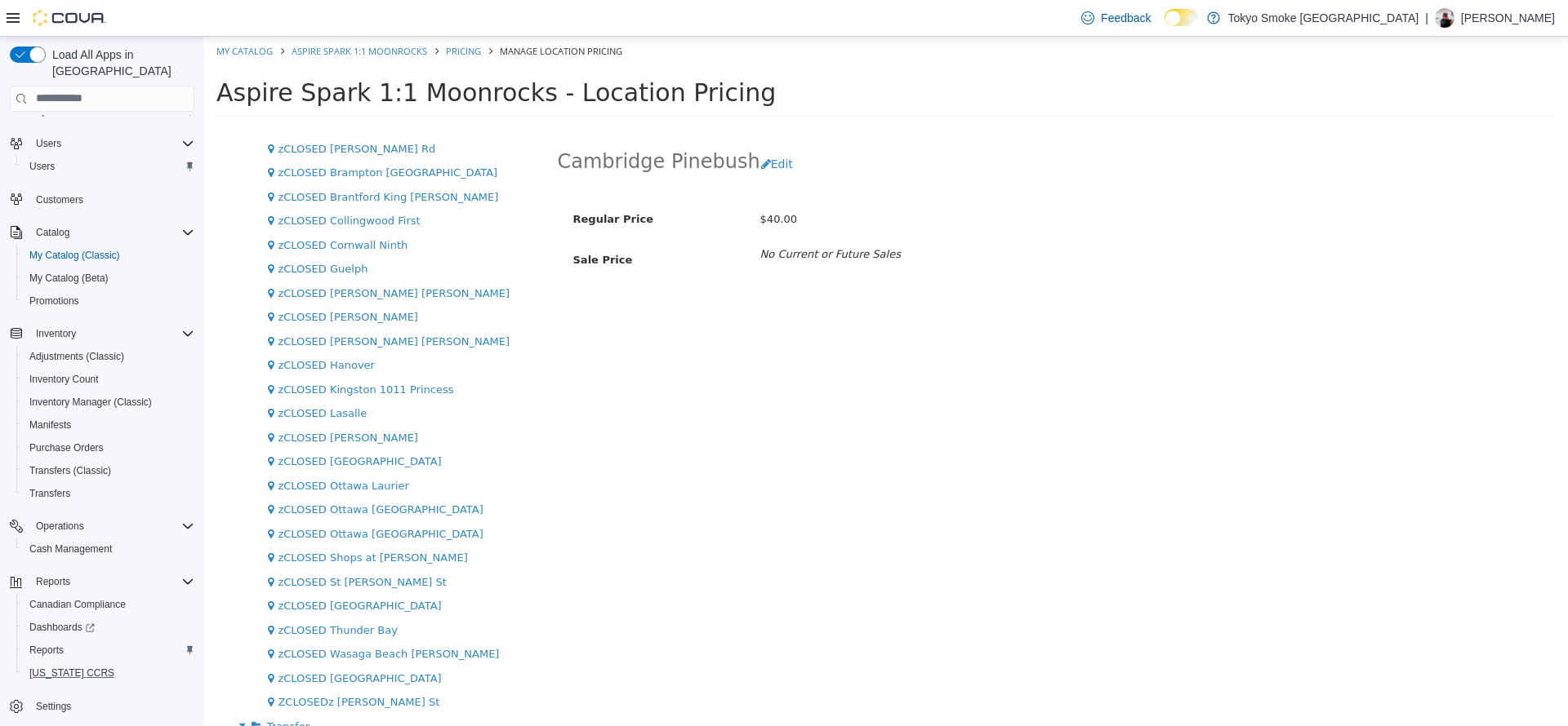
click at [61, 662] on button "[US_STATE] CCRS" at bounding box center [108, 674] width 184 height 23
